Goal: Task Accomplishment & Management: Use online tool/utility

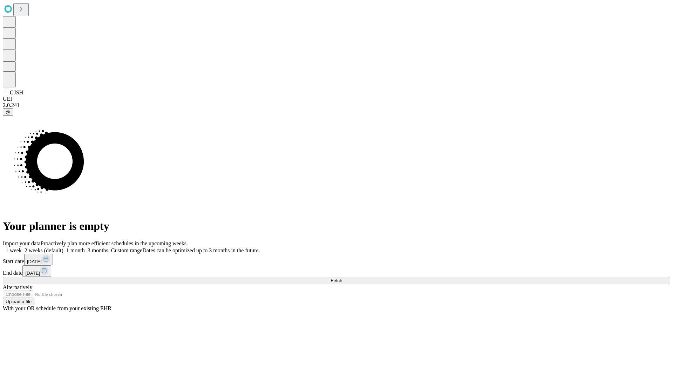
click at [342, 278] on span "Fetch" at bounding box center [337, 280] width 12 height 5
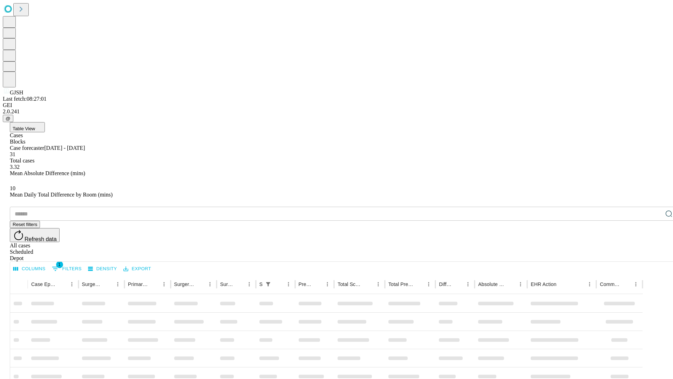
click at [655, 255] on div "Depot" at bounding box center [344, 258] width 668 height 6
